Goal: Information Seeking & Learning: Learn about a topic

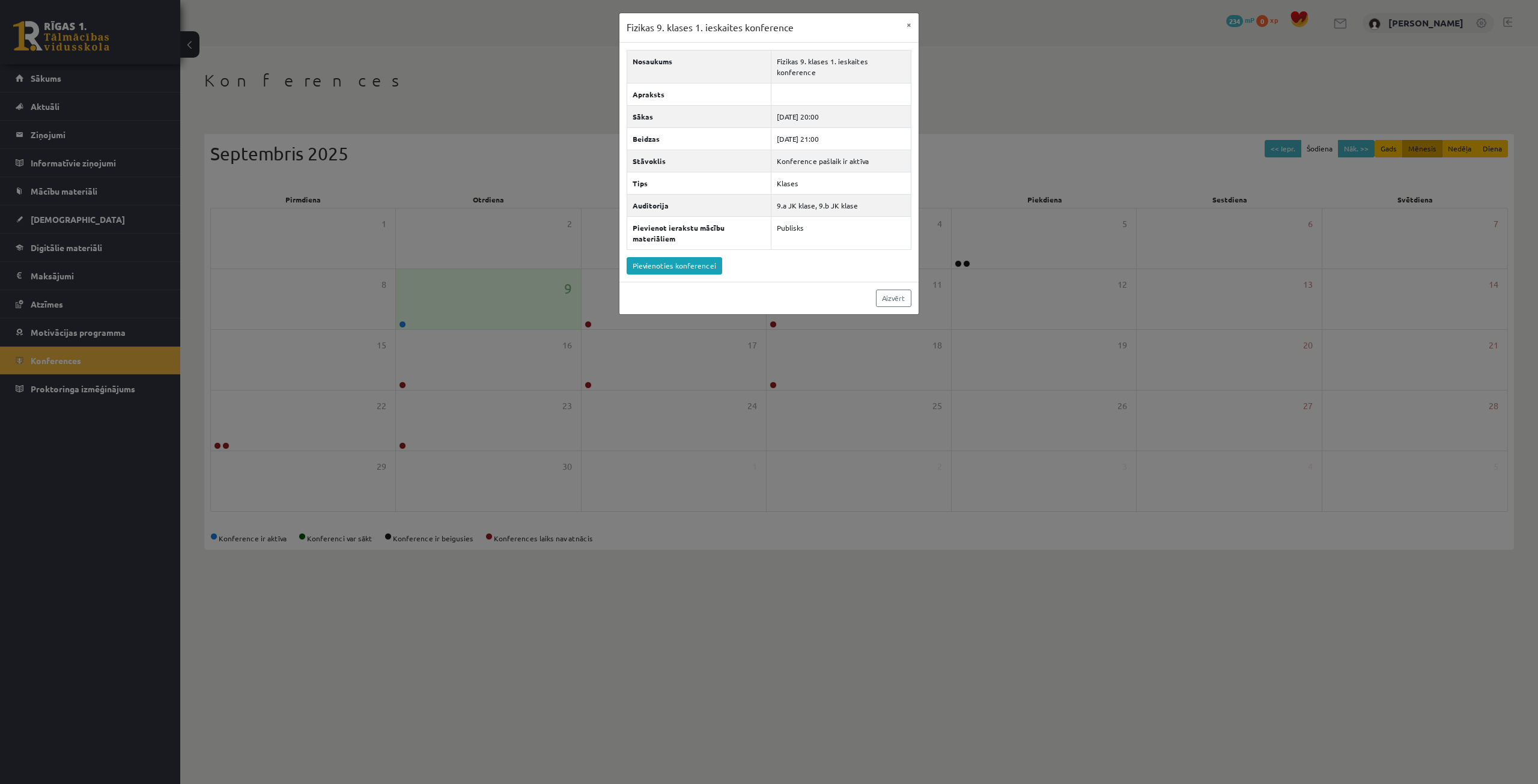
click at [488, 63] on div "Fizikas 9. klases 1. ieskaites konference × Nosaukums Fizikas 9. klases 1. iesk…" at bounding box center [769, 392] width 1538 height 784
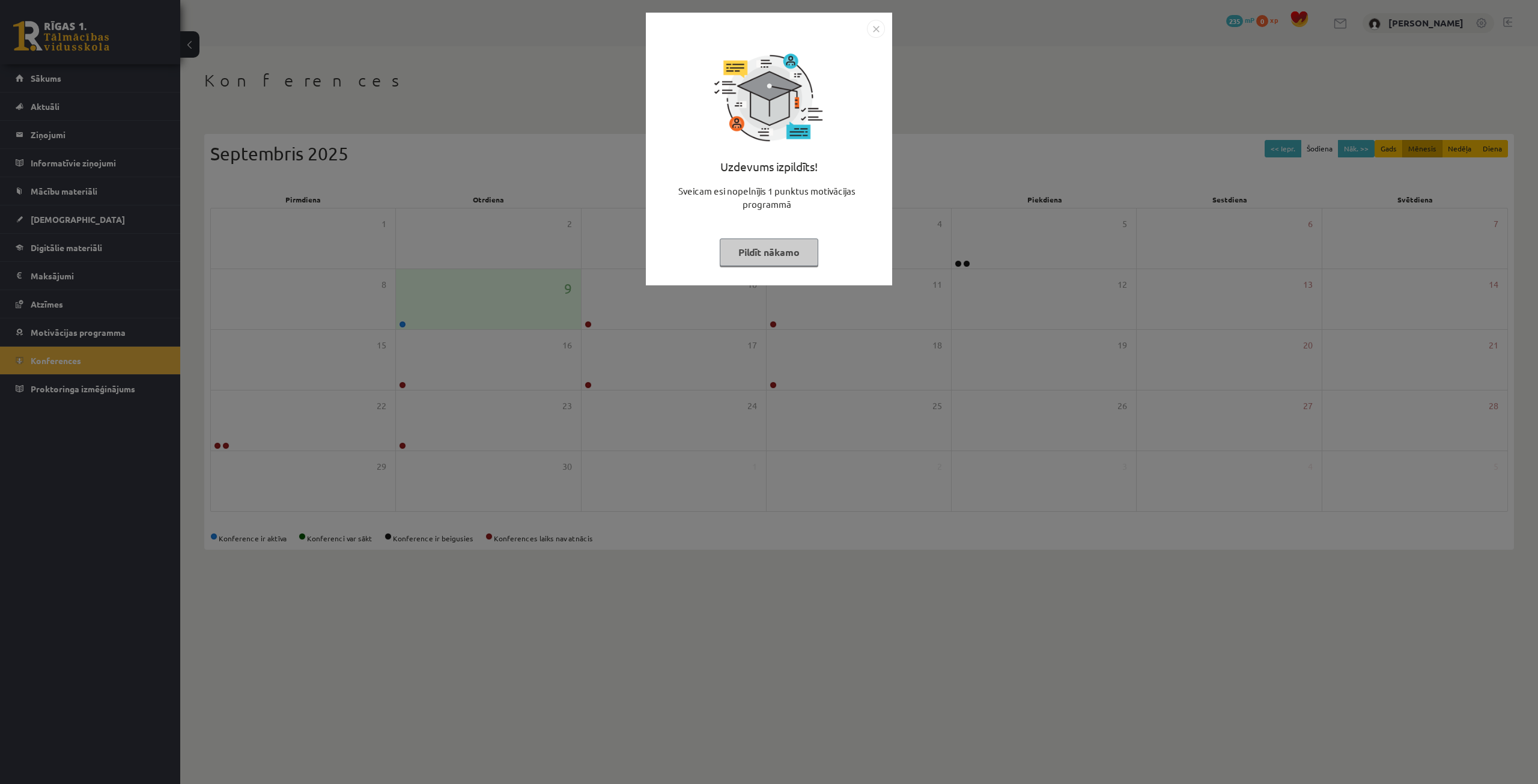
drag, startPoint x: 756, startPoint y: 267, endPoint x: 759, endPoint y: 259, distance: 8.5
click at [756, 267] on div "Uzdevums izpildīts! Sveicam esi nopelnījis 1 punktus motivācijas programmā Pild…" at bounding box center [769, 158] width 232 height 240
click at [769, 244] on button "Pildīt nākamo" at bounding box center [769, 252] width 99 height 28
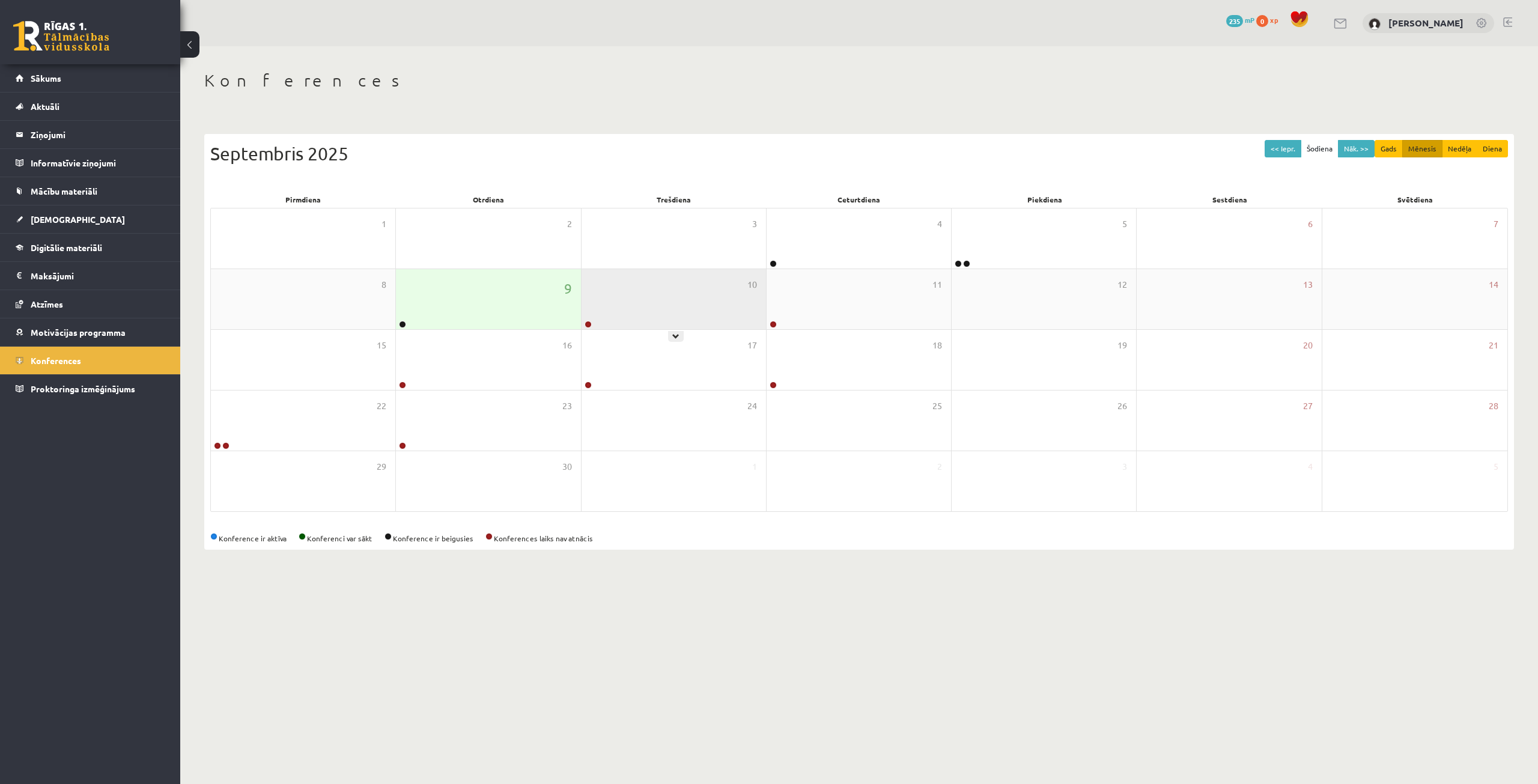
click at [602, 309] on div "10" at bounding box center [673, 299] width 184 height 60
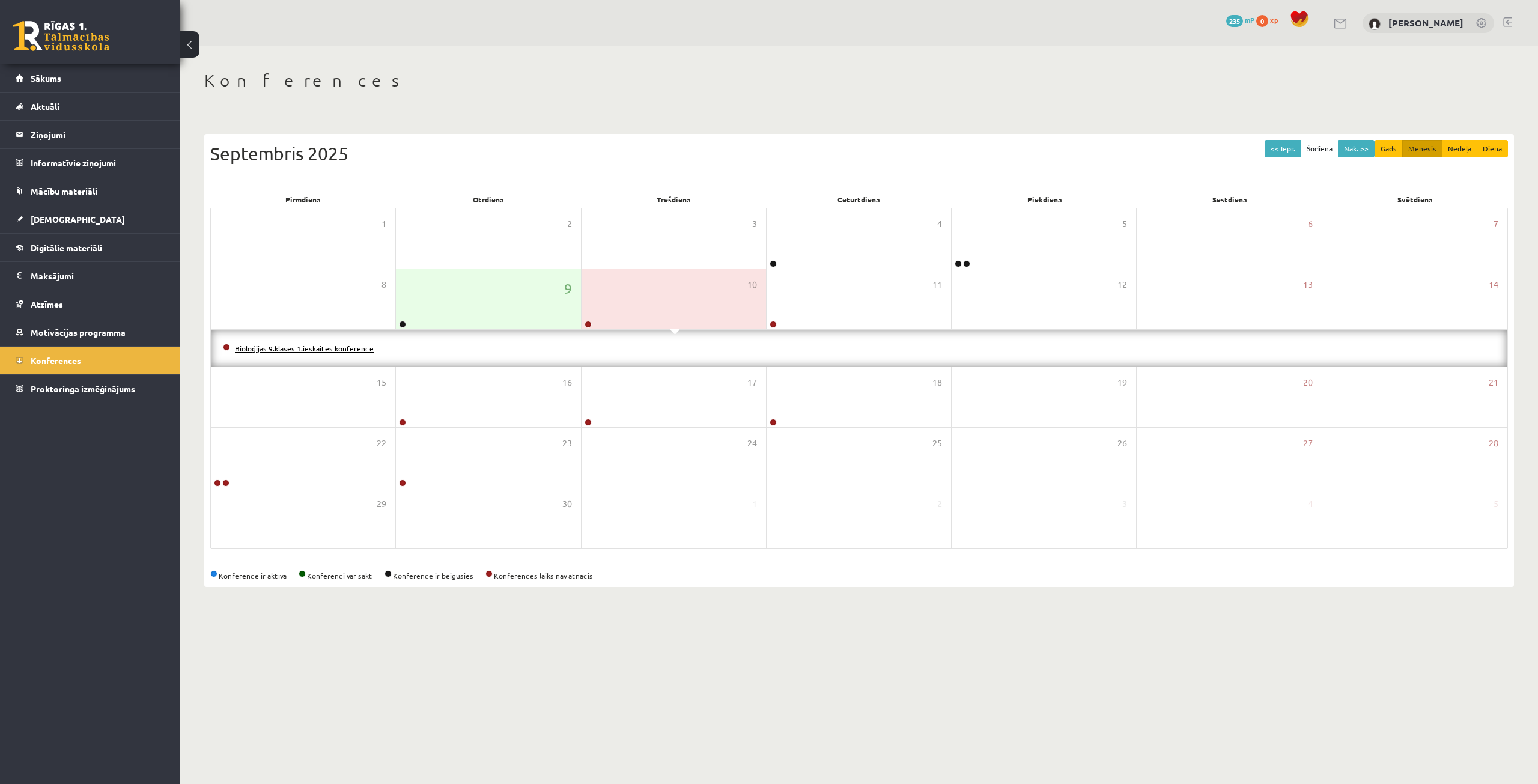
click at [247, 350] on link "Bioloģijas 9.klases 1.ieskaites konference" at bounding box center [304, 348] width 139 height 9
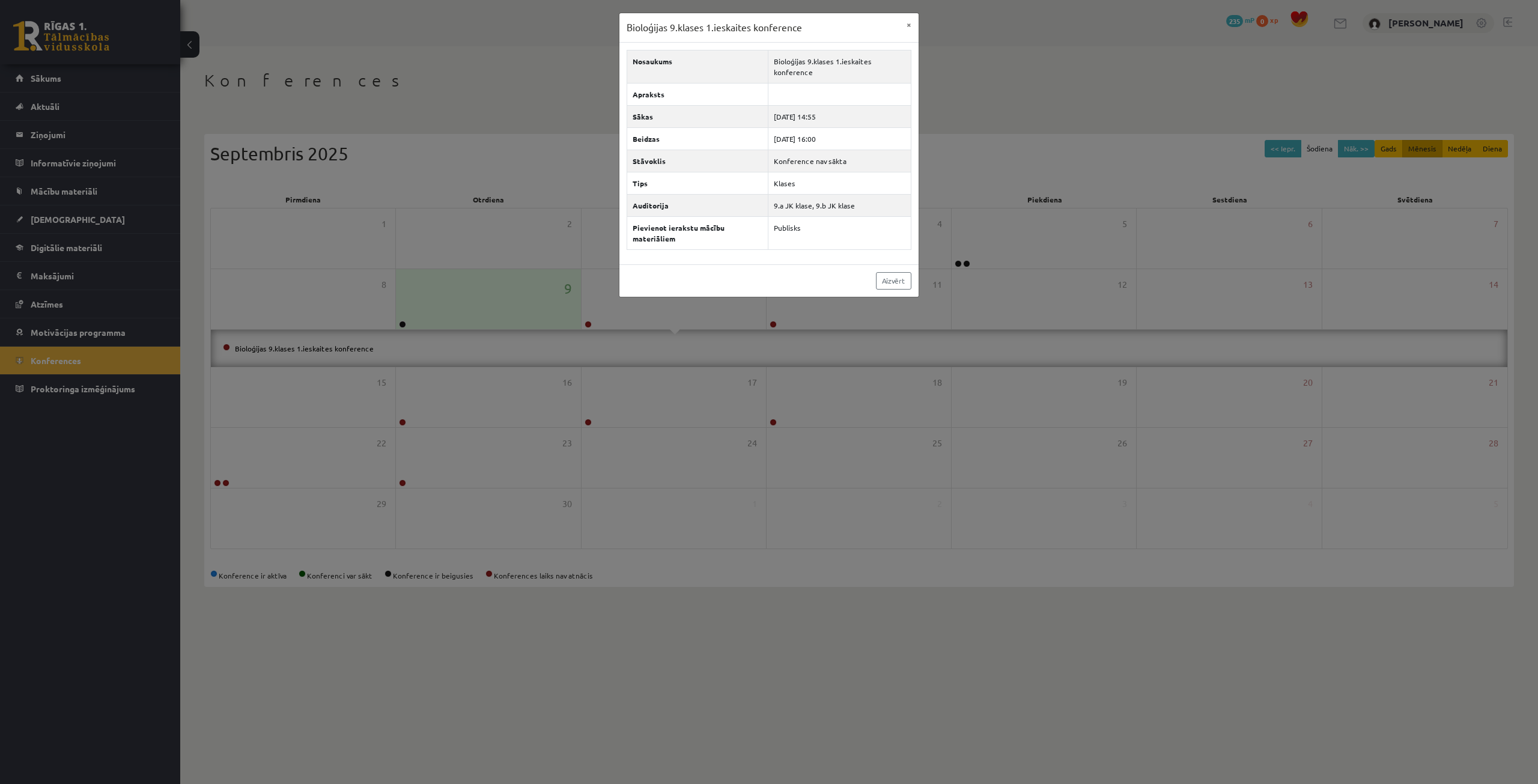
click at [576, 373] on div "Bioloģijas 9.klases 1.ieskaites konference × Nosaukums Bioloģijas 9.klases 1.ie…" at bounding box center [769, 392] width 1538 height 784
